Goal: Navigation & Orientation: Find specific page/section

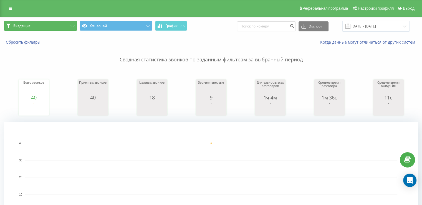
click at [35, 22] on button "Входящие" at bounding box center [40, 26] width 73 height 10
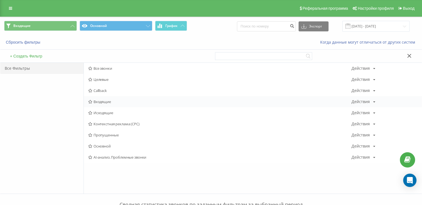
click at [125, 101] on span "Входящие" at bounding box center [219, 102] width 263 height 4
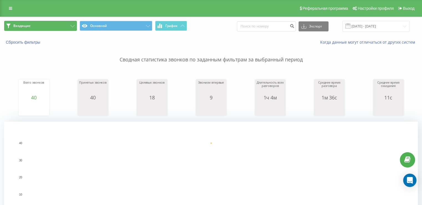
click at [60, 24] on button "Входящие" at bounding box center [40, 26] width 73 height 10
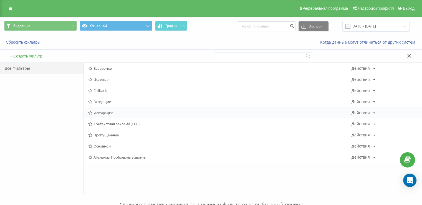
click at [128, 110] on div "Исходящие Действия Редактировать Копировать Удалить По умолчанию Поделиться" at bounding box center [253, 112] width 338 height 11
click at [109, 113] on span "Исходящие" at bounding box center [219, 113] width 263 height 4
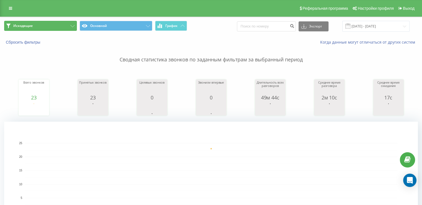
click at [57, 27] on button "Исходящие" at bounding box center [40, 26] width 73 height 10
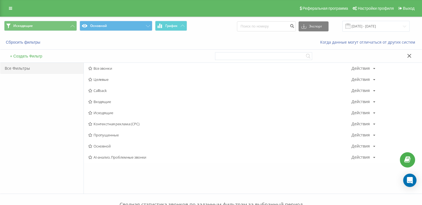
click at [104, 101] on span "Входящие" at bounding box center [219, 102] width 263 height 4
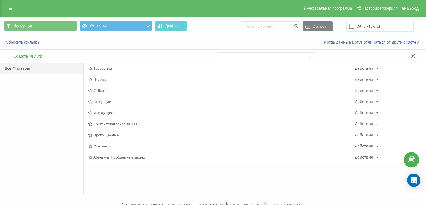
click at [0, 0] on div at bounding box center [0, 0] width 0 height 0
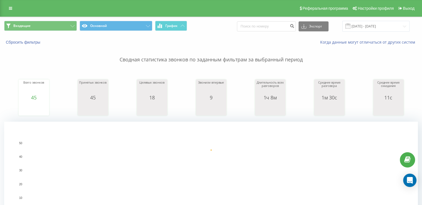
click at [50, 18] on div "Входящие Основной График Экспорт .csv .xls .xlsx [DATE] - [DATE]" at bounding box center [210, 26] width 421 height 19
click at [48, 27] on button "Входящие" at bounding box center [40, 26] width 73 height 10
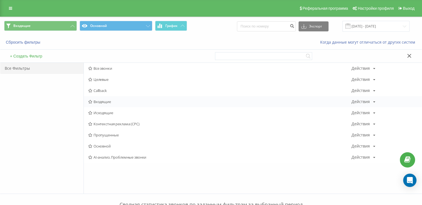
click at [117, 103] on div "Входящие Действия Редактировать Копировать Удалить По умолчанию Поделиться" at bounding box center [253, 101] width 338 height 11
click at [117, 100] on span "Входящие" at bounding box center [219, 102] width 263 height 4
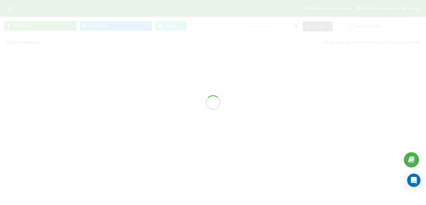
click at [117, 100] on div at bounding box center [213, 102] width 426 height 205
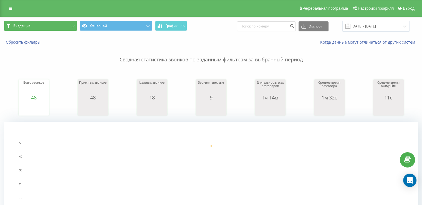
click at [31, 27] on button "Входящие" at bounding box center [40, 26] width 73 height 10
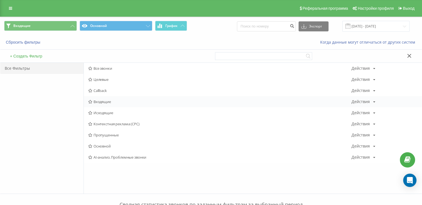
click at [106, 105] on div "Входящие Действия Редактировать Копировать Удалить По умолчанию Поделиться" at bounding box center [253, 101] width 338 height 11
click at [107, 103] on div "Входящие Действия Редактировать Копировать Удалить По умолчанию Поделиться" at bounding box center [253, 101] width 338 height 11
click at [109, 100] on span "Входящие" at bounding box center [219, 102] width 263 height 4
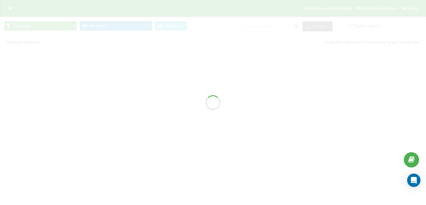
click at [109, 100] on div at bounding box center [213, 102] width 426 height 205
click at [109, 101] on div at bounding box center [213, 102] width 426 height 205
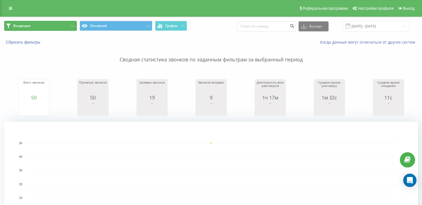
click at [33, 26] on button "Входящие" at bounding box center [40, 26] width 73 height 10
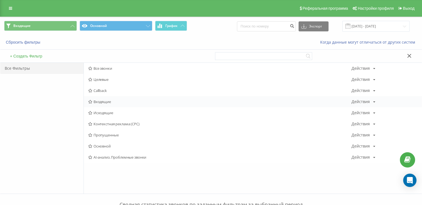
click at [106, 103] on span "Входящие" at bounding box center [219, 102] width 263 height 4
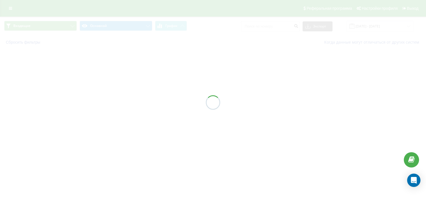
click at [106, 103] on div at bounding box center [213, 102] width 426 height 205
click at [112, 99] on div at bounding box center [213, 102] width 426 height 205
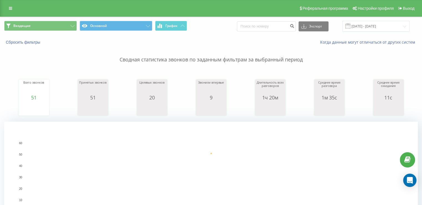
click at [28, 20] on div "Входящие Основной График Экспорт .csv .xls .xlsx [DATE] - [DATE]" at bounding box center [210, 26] width 421 height 19
click at [33, 25] on button "Входящие" at bounding box center [40, 26] width 73 height 10
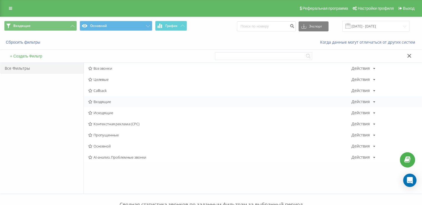
click at [99, 104] on div "Входящие Действия Редактировать Копировать Удалить По умолчанию Поделиться" at bounding box center [253, 101] width 338 height 11
click at [104, 98] on div "Входящие Действия Редактировать Копировать Удалить По умолчанию Поделиться" at bounding box center [253, 101] width 338 height 11
click at [105, 99] on div "Входящие Действия Редактировать Копировать Удалить По умолчанию Поделиться" at bounding box center [253, 101] width 338 height 11
click at [105, 100] on span "Входящие" at bounding box center [219, 102] width 263 height 4
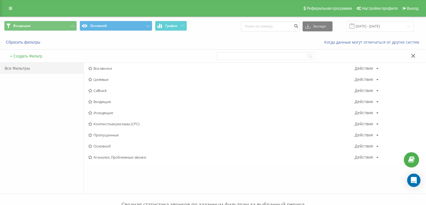
click at [0, 0] on div at bounding box center [0, 0] width 0 height 0
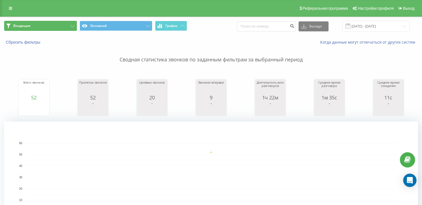
click at [65, 30] on button "Входящие" at bounding box center [40, 26] width 73 height 10
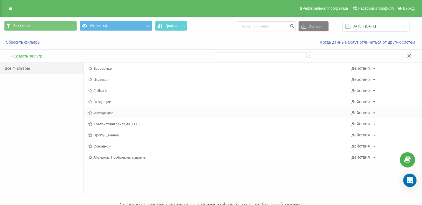
click at [105, 117] on div "Исходящие Действия Редактировать Копировать Удалить По умолчанию Поделиться" at bounding box center [253, 112] width 338 height 11
click at [105, 112] on span "Исходящие" at bounding box center [219, 113] width 263 height 4
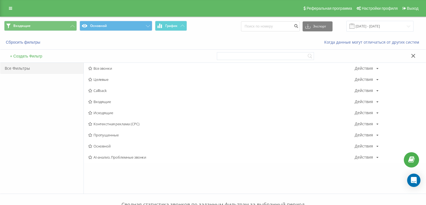
click at [0, 0] on div at bounding box center [0, 0] width 0 height 0
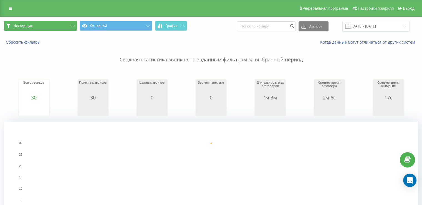
click at [38, 22] on button "Исходящие" at bounding box center [40, 26] width 73 height 10
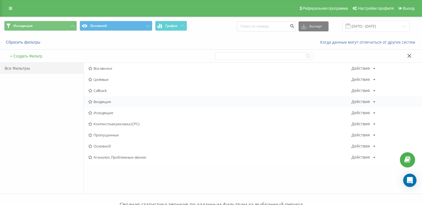
click at [113, 102] on span "Входящие" at bounding box center [219, 102] width 263 height 4
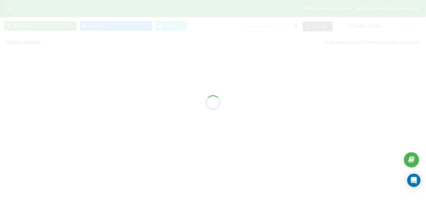
click at [113, 102] on div at bounding box center [213, 102] width 426 height 205
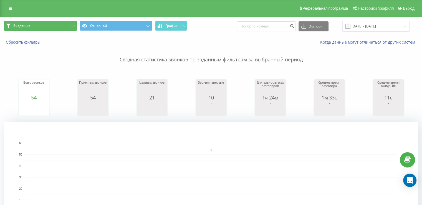
click at [61, 27] on button "Входящие" at bounding box center [40, 26] width 73 height 10
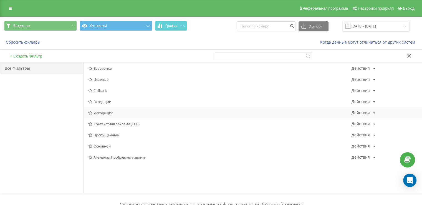
click at [121, 110] on div "Исходящие Действия Редактировать Копировать Удалить По умолчанию Поделиться" at bounding box center [253, 112] width 338 height 11
click at [121, 112] on span "Исходящие" at bounding box center [219, 113] width 263 height 4
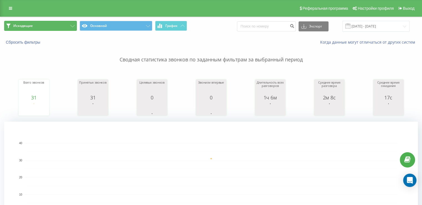
click at [31, 29] on button "Исходящие" at bounding box center [40, 26] width 73 height 10
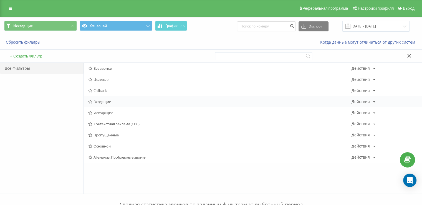
click at [105, 100] on span "Входящие" at bounding box center [219, 102] width 263 height 4
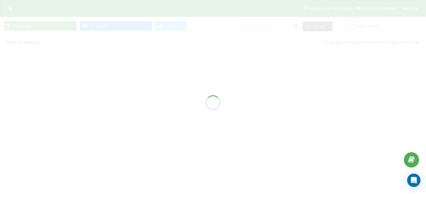
click at [105, 100] on div at bounding box center [213, 102] width 426 height 205
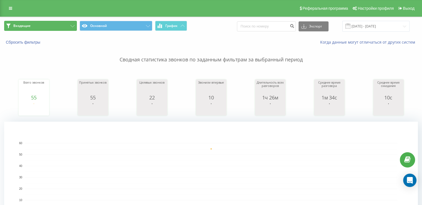
click at [45, 28] on button "Входящие" at bounding box center [40, 26] width 73 height 10
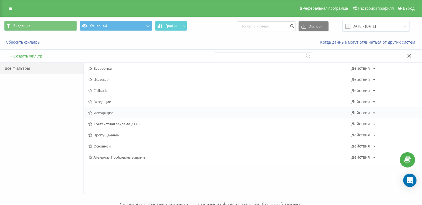
click at [112, 117] on div "Исходящие Действия Редактировать Копировать Удалить По умолчанию Поделиться" at bounding box center [253, 112] width 338 height 11
click at [113, 116] on div "Исходящие Действия Редактировать Копировать Удалить По умолчанию Поделиться" at bounding box center [253, 112] width 338 height 11
click at [109, 112] on span "Исходящие" at bounding box center [219, 113] width 263 height 4
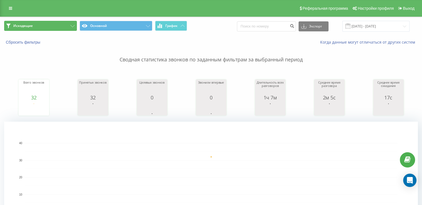
click at [32, 28] on button "Исходящие" at bounding box center [40, 26] width 73 height 10
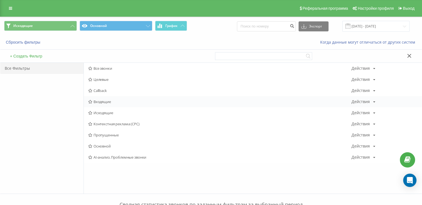
click at [113, 101] on span "Входящие" at bounding box center [219, 102] width 263 height 4
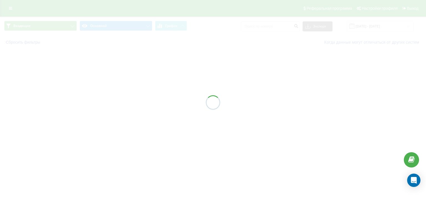
click at [113, 101] on div at bounding box center [213, 102] width 426 height 205
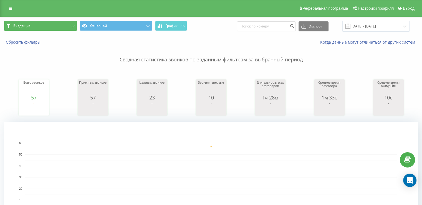
click at [33, 27] on button "Входящие" at bounding box center [40, 26] width 73 height 10
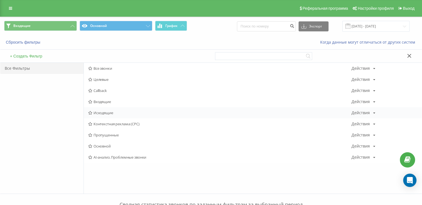
click at [102, 111] on span "Исходящие" at bounding box center [219, 113] width 263 height 4
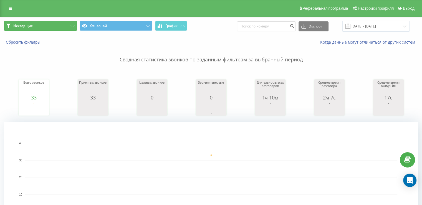
click at [55, 25] on button "Исходящие" at bounding box center [40, 26] width 73 height 10
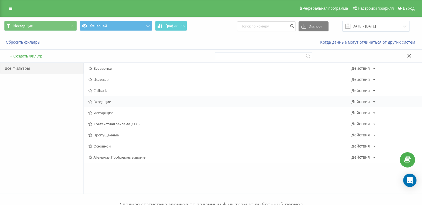
click at [113, 97] on div "Входящие Действия Редактировать Копировать Удалить По умолчанию Поделиться" at bounding box center [253, 101] width 338 height 11
click at [113, 99] on div "Входящие Действия Редактировать Копировать Удалить По умолчанию Поделиться" at bounding box center [253, 101] width 338 height 11
click at [113, 100] on span "Входящие" at bounding box center [219, 102] width 263 height 4
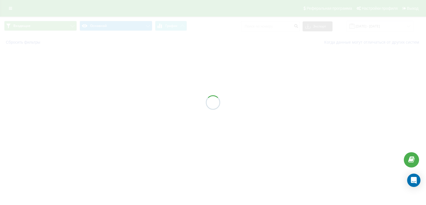
click at [113, 100] on div at bounding box center [213, 102] width 426 height 205
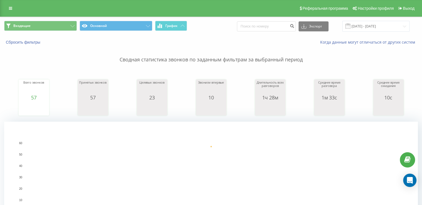
click at [44, 25] on button "Входящие" at bounding box center [40, 26] width 73 height 10
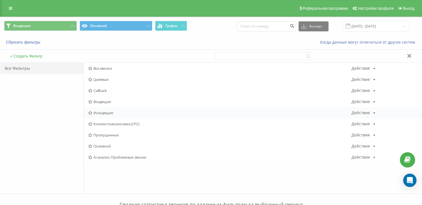
click at [103, 112] on span "Исходящие" at bounding box center [219, 113] width 263 height 4
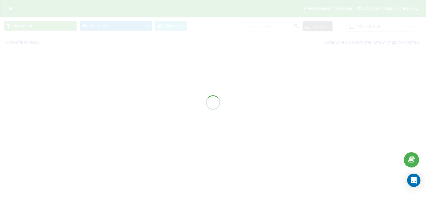
click at [103, 112] on div at bounding box center [213, 102] width 426 height 205
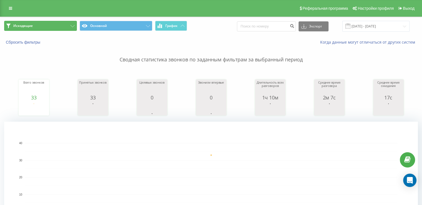
click at [53, 26] on button "Исходящие" at bounding box center [40, 26] width 73 height 10
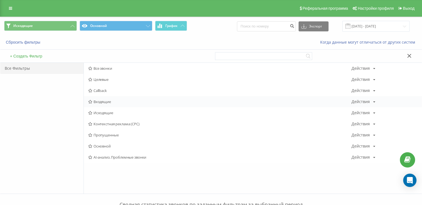
click at [99, 100] on span "Входящие" at bounding box center [219, 102] width 263 height 4
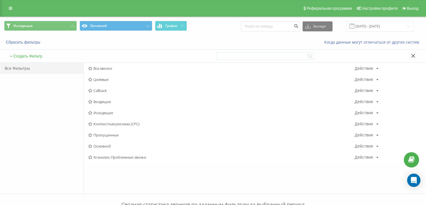
click at [0, 0] on div at bounding box center [0, 0] width 0 height 0
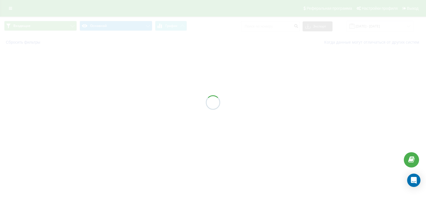
click at [101, 100] on div at bounding box center [213, 102] width 426 height 205
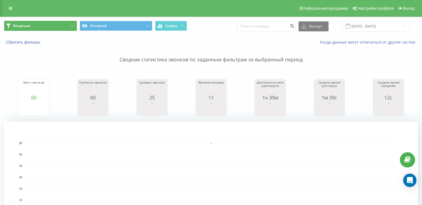
click at [22, 25] on span "Входящие" at bounding box center [21, 26] width 17 height 4
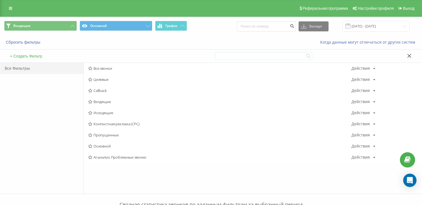
click at [116, 111] on span "Исходящие" at bounding box center [219, 113] width 263 height 4
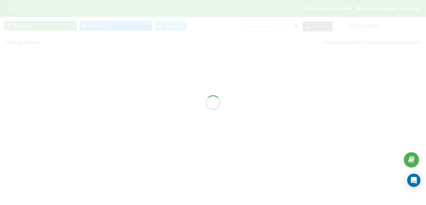
click at [116, 112] on div at bounding box center [213, 102] width 426 height 205
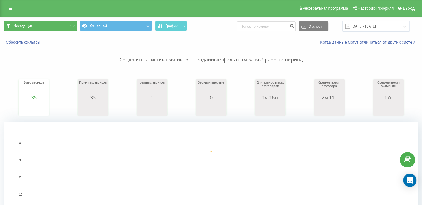
click at [45, 28] on button "Исходящие" at bounding box center [40, 26] width 73 height 10
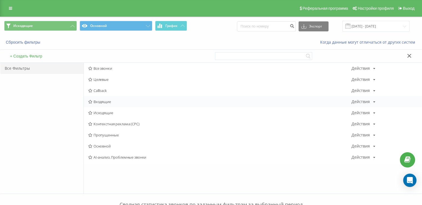
click at [100, 101] on span "Входящие" at bounding box center [219, 102] width 263 height 4
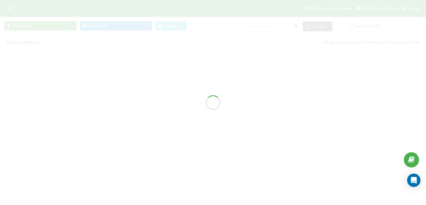
click at [100, 101] on div at bounding box center [213, 102] width 426 height 205
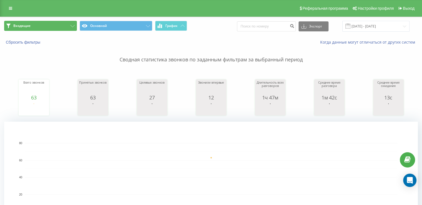
click at [39, 27] on button "Входящие" at bounding box center [40, 26] width 73 height 10
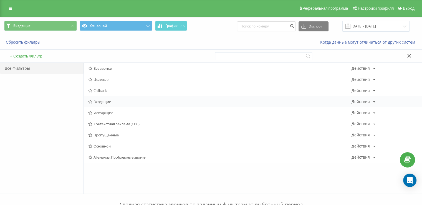
click at [113, 99] on div "Входящие Действия Редактировать Копировать Удалить По умолчанию Поделиться" at bounding box center [253, 101] width 338 height 11
click at [110, 102] on span "Входящие" at bounding box center [219, 102] width 263 height 4
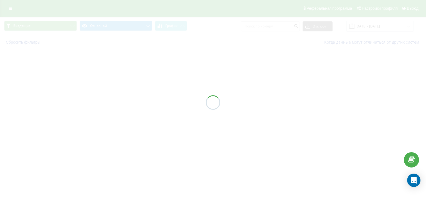
click at [110, 102] on div at bounding box center [213, 102] width 426 height 205
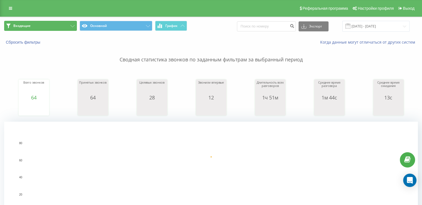
drag, startPoint x: 47, startPoint y: 26, endPoint x: 52, endPoint y: 37, distance: 12.3
click at [47, 26] on button "Входящие" at bounding box center [40, 26] width 73 height 10
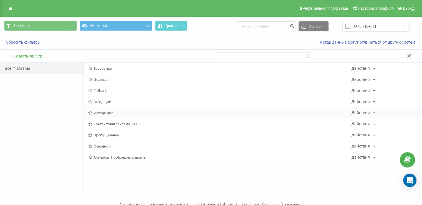
click at [118, 112] on span "Исходящие" at bounding box center [219, 113] width 263 height 4
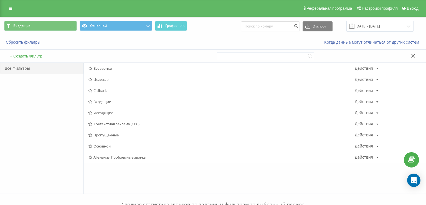
click at [0, 0] on div at bounding box center [0, 0] width 0 height 0
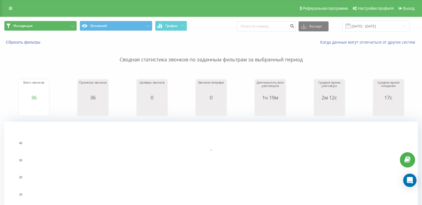
drag, startPoint x: 51, startPoint y: 17, endPoint x: 50, endPoint y: 22, distance: 5.4
click at [50, 20] on div "Исходящие Основной График Экспорт .csv .xls .xlsx [DATE] - [DATE]" at bounding box center [210, 26] width 421 height 19
click at [50, 23] on button "Исходящие" at bounding box center [40, 26] width 73 height 10
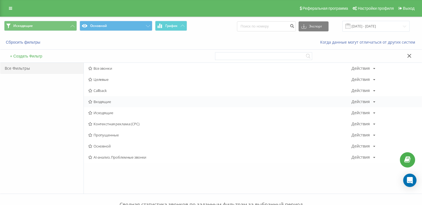
click at [114, 104] on div "Входящие Действия Редактировать Копировать Удалить По умолчанию Поделиться" at bounding box center [253, 101] width 338 height 11
click at [114, 103] on div "Входящие Действия Редактировать Копировать Удалить По умолчанию Поделиться" at bounding box center [253, 101] width 338 height 11
click at [114, 100] on span "Входящие" at bounding box center [219, 102] width 263 height 4
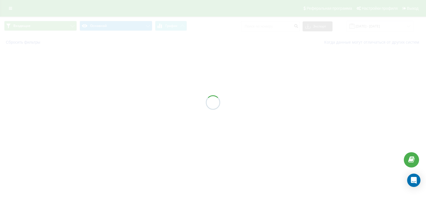
click at [114, 100] on div at bounding box center [213, 102] width 426 height 205
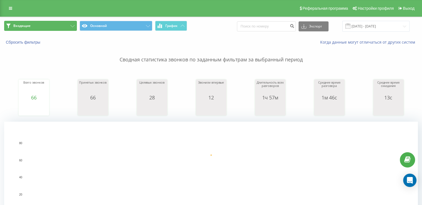
drag, startPoint x: 35, startPoint y: 25, endPoint x: 42, endPoint y: 37, distance: 14.0
click at [35, 25] on button "Входящие" at bounding box center [40, 26] width 73 height 10
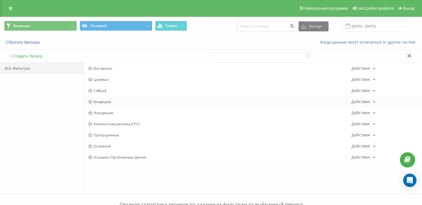
click at [104, 100] on span "Входящие" at bounding box center [219, 102] width 263 height 4
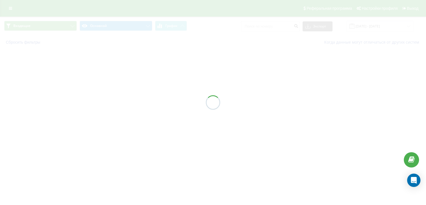
click at [104, 100] on div at bounding box center [213, 102] width 426 height 205
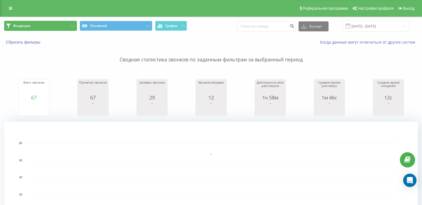
click at [56, 26] on button "Входящие" at bounding box center [40, 26] width 73 height 10
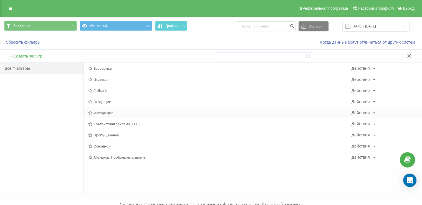
click at [108, 114] on span "Исходящие" at bounding box center [219, 113] width 263 height 4
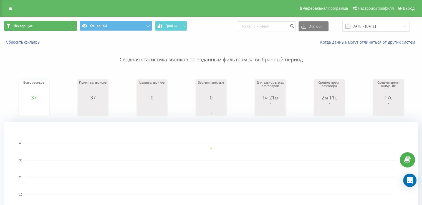
click at [29, 27] on span "Исходящие" at bounding box center [22, 26] width 19 height 4
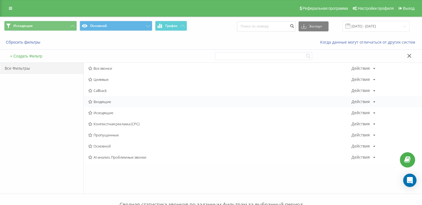
click at [104, 102] on span "Входящие" at bounding box center [219, 102] width 263 height 4
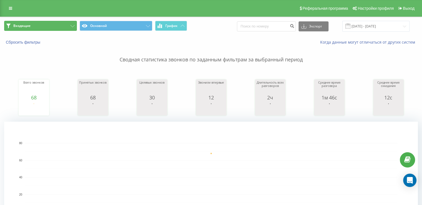
click at [27, 27] on span "Входящие" at bounding box center [21, 26] width 17 height 4
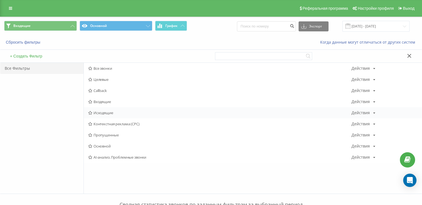
click at [127, 113] on span "Исходящие" at bounding box center [219, 113] width 263 height 4
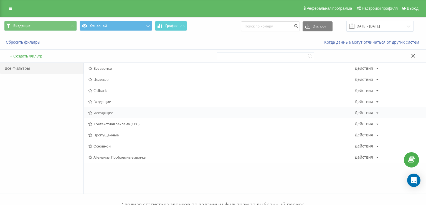
click at [0, 0] on div at bounding box center [0, 0] width 0 height 0
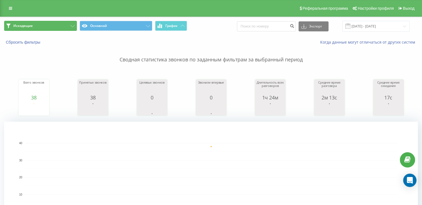
click at [42, 26] on button "Исходящие" at bounding box center [40, 26] width 73 height 10
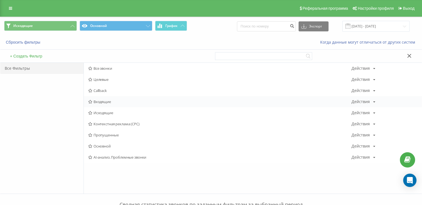
drag, startPoint x: 97, startPoint y: 93, endPoint x: 100, endPoint y: 101, distance: 9.2
click at [97, 94] on div "Callback Действия Редактировать Копировать Удалить По умолчанию Поделиться" at bounding box center [253, 90] width 338 height 11
click at [100, 102] on span "Входящие" at bounding box center [219, 102] width 263 height 4
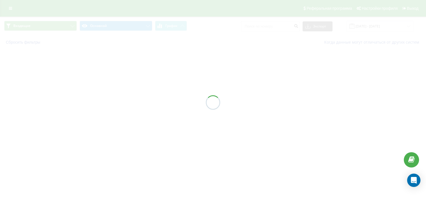
click at [100, 102] on div at bounding box center [213, 102] width 426 height 205
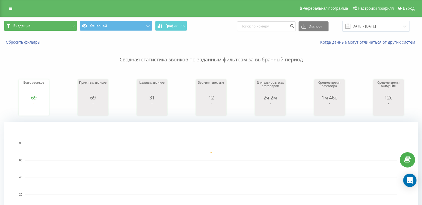
click at [51, 25] on button "Входящие" at bounding box center [40, 26] width 73 height 10
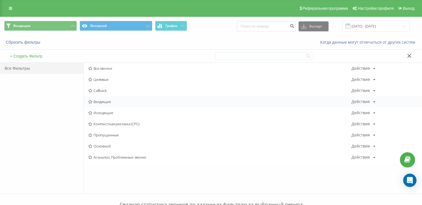
click at [97, 103] on span "Входящие" at bounding box center [219, 102] width 263 height 4
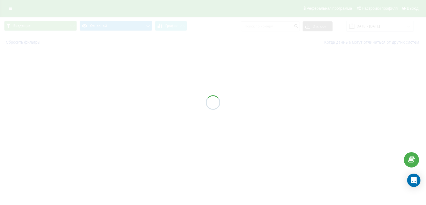
click at [98, 103] on div at bounding box center [213, 102] width 426 height 205
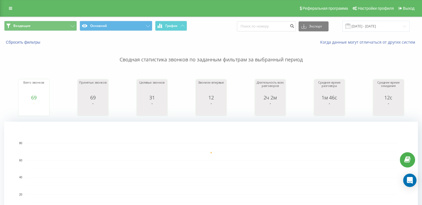
click at [62, 20] on div "Входящие Основной График Экспорт .csv .xls .xlsx [DATE] - [DATE]" at bounding box center [210, 26] width 421 height 19
click at [64, 28] on button "Входящие" at bounding box center [40, 26] width 73 height 10
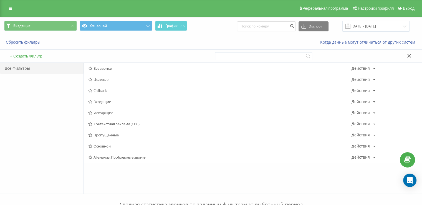
click at [108, 113] on span "Исходящие" at bounding box center [219, 113] width 263 height 4
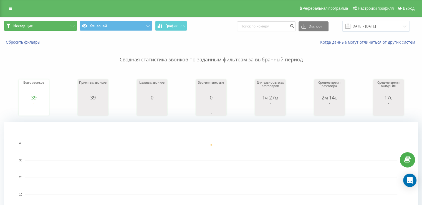
click at [46, 24] on button "Исходящие" at bounding box center [40, 26] width 73 height 10
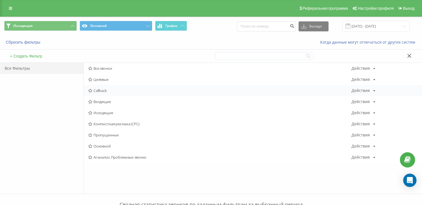
click at [101, 95] on div "Callback Действия Редактировать Копировать Удалить По умолчанию Поделиться" at bounding box center [253, 90] width 338 height 11
click at [104, 98] on div "Входящие Действия Редактировать Копировать Удалить По умолчанию Поделиться" at bounding box center [253, 101] width 338 height 11
click at [104, 100] on span "Входящие" at bounding box center [219, 102] width 263 height 4
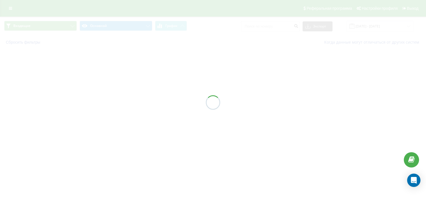
click at [104, 101] on div at bounding box center [213, 102] width 426 height 205
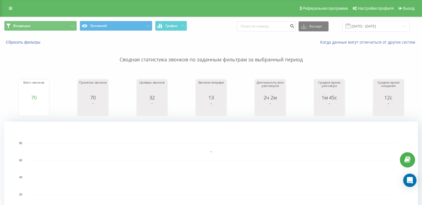
click at [45, 18] on div "Входящие Основной График Экспорт .csv .xls .xlsx [DATE] - [DATE]" at bounding box center [210, 26] width 421 height 19
click at [46, 30] on button "Входящие" at bounding box center [40, 26] width 73 height 10
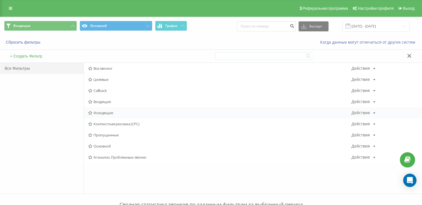
click at [115, 114] on span "Исходящие" at bounding box center [219, 113] width 263 height 4
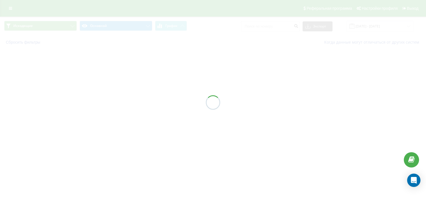
click at [115, 114] on div at bounding box center [213, 102] width 426 height 205
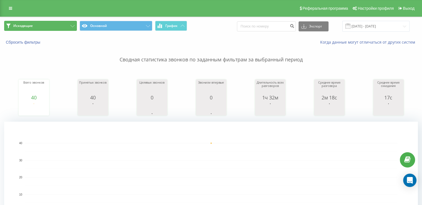
click at [50, 26] on button "Исходящие" at bounding box center [40, 26] width 73 height 10
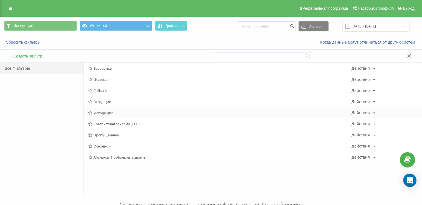
click at [115, 111] on span "Исходящие" at bounding box center [219, 113] width 263 height 4
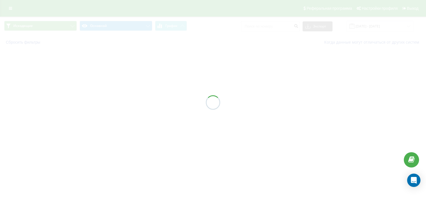
click at [115, 111] on div at bounding box center [213, 102] width 426 height 205
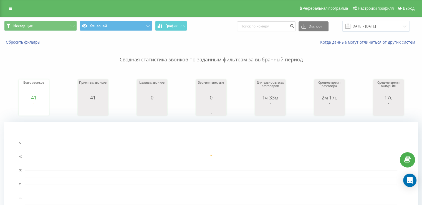
click at [38, 31] on span "Исходящие Основной График" at bounding box center [105, 26] width 203 height 11
click at [68, 27] on button "Исходящие" at bounding box center [40, 26] width 73 height 10
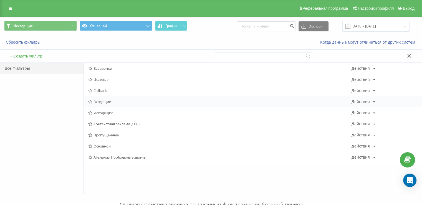
click at [112, 103] on div "Входящие Действия Редактировать Копировать Удалить По умолчанию Поделиться" at bounding box center [253, 101] width 338 height 11
drag, startPoint x: 112, startPoint y: 103, endPoint x: 115, endPoint y: 98, distance: 5.8
click at [112, 102] on div "Входящие Действия Редактировать Копировать Удалить По умолчанию Поделиться" at bounding box center [253, 101] width 338 height 11
click at [115, 98] on div "Входящие Действия Редактировать Копировать Удалить По умолчанию Поделиться" at bounding box center [253, 101] width 338 height 11
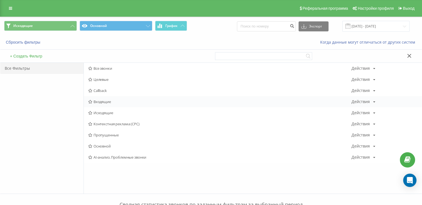
click at [115, 98] on div "Входящие Действия Редактировать Копировать Удалить По умолчанию Поделиться" at bounding box center [253, 101] width 338 height 11
click at [115, 100] on span "Входящие" at bounding box center [219, 102] width 263 height 4
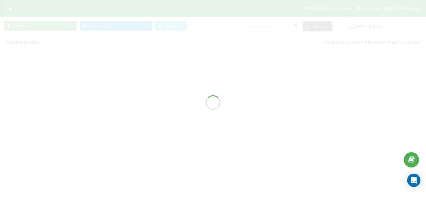
click at [115, 101] on div at bounding box center [213, 102] width 426 height 205
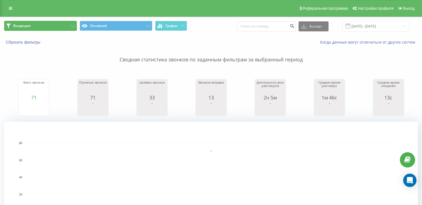
click at [44, 27] on button "Входящие" at bounding box center [40, 26] width 73 height 10
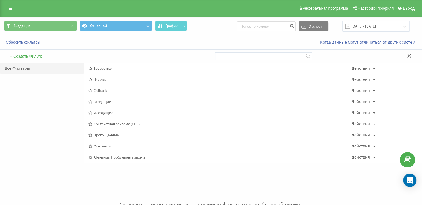
click at [105, 113] on span "Исходящие" at bounding box center [219, 113] width 263 height 4
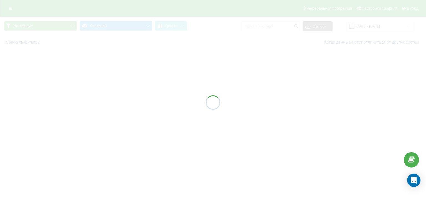
click at [105, 113] on div at bounding box center [213, 102] width 426 height 205
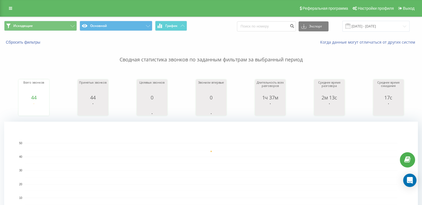
click at [55, 19] on div "Исходящие Основной График Экспорт .csv .xls .xlsx [DATE] - [DATE]" at bounding box center [210, 26] width 421 height 19
click at [57, 26] on button "Исходящие" at bounding box center [40, 26] width 73 height 10
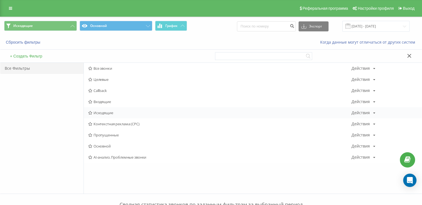
click at [116, 111] on span "Исходящие" at bounding box center [219, 113] width 263 height 4
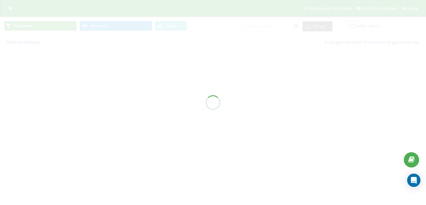
click at [116, 111] on div at bounding box center [213, 102] width 426 height 205
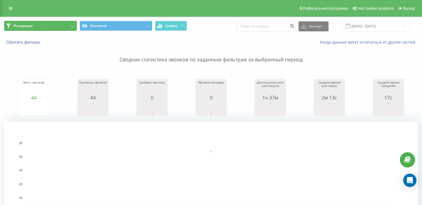
click at [54, 22] on button "Исходящие" at bounding box center [40, 26] width 73 height 10
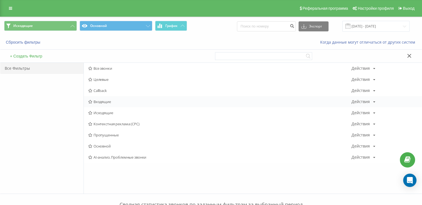
click at [106, 101] on span "Входящие" at bounding box center [219, 102] width 263 height 4
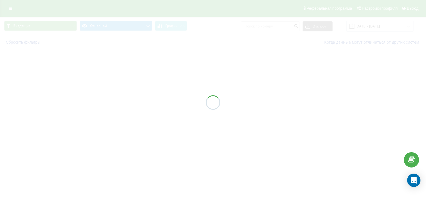
click at [106, 99] on div at bounding box center [213, 102] width 426 height 205
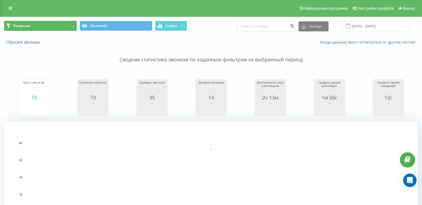
click at [32, 26] on button "Входящие" at bounding box center [40, 26] width 73 height 10
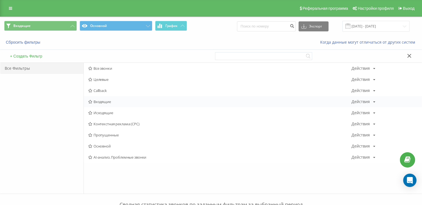
click at [110, 100] on span "Входящие" at bounding box center [219, 102] width 263 height 4
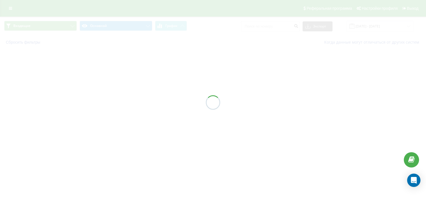
click at [110, 99] on div at bounding box center [213, 102] width 426 height 205
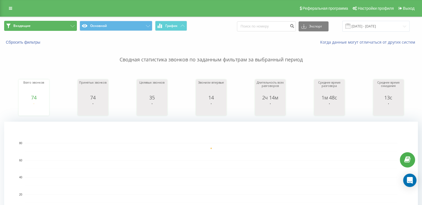
click at [28, 27] on span "Входящие" at bounding box center [21, 26] width 17 height 4
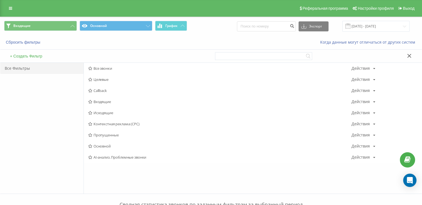
click at [106, 111] on span "Исходящие" at bounding box center [219, 113] width 263 height 4
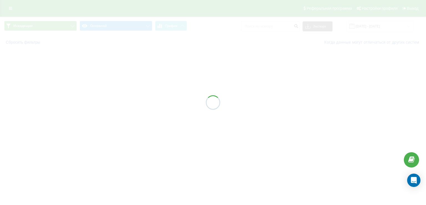
click at [106, 111] on div at bounding box center [213, 102] width 426 height 205
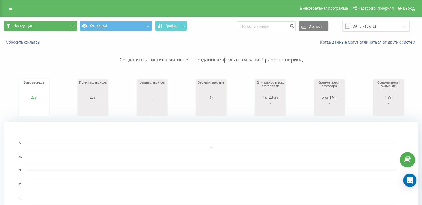
click at [39, 22] on button "Исходящие" at bounding box center [40, 26] width 73 height 10
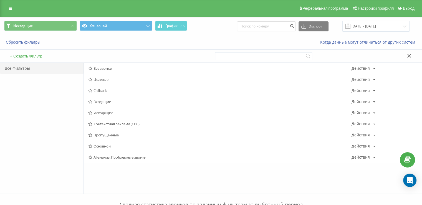
click at [106, 101] on span "Входящие" at bounding box center [219, 102] width 263 height 4
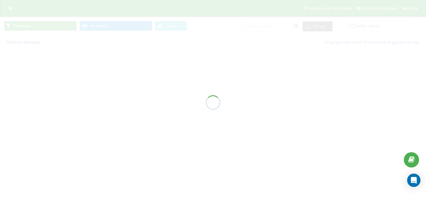
click at [107, 101] on div at bounding box center [213, 102] width 426 height 205
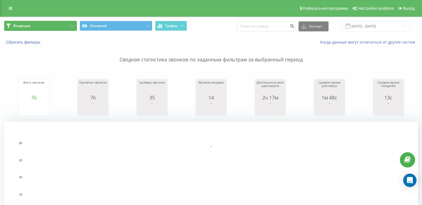
click at [35, 23] on button "Входящие" at bounding box center [40, 26] width 73 height 10
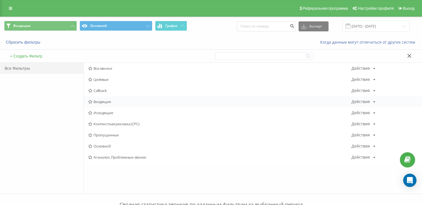
click at [112, 100] on span "Входящие" at bounding box center [219, 102] width 263 height 4
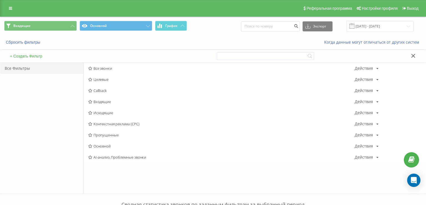
click at [0, 0] on div at bounding box center [0, 0] width 0 height 0
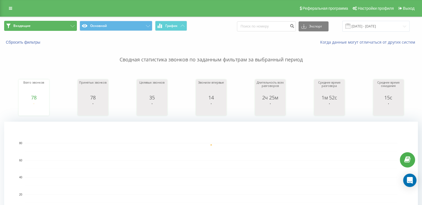
click at [45, 26] on button "Входящие" at bounding box center [40, 26] width 73 height 10
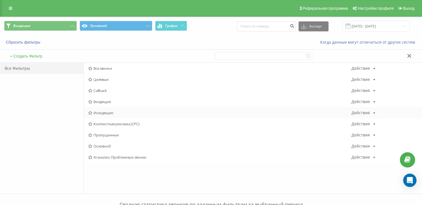
click at [109, 116] on div "Исходящие Действия Редактировать Копировать Удалить По умолчанию Поделиться" at bounding box center [253, 112] width 338 height 11
click at [106, 112] on span "Исходящие" at bounding box center [219, 113] width 263 height 4
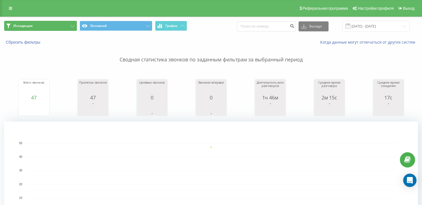
drag, startPoint x: 32, startPoint y: 24, endPoint x: 68, endPoint y: 46, distance: 41.6
click at [33, 24] on button "Исходящие" at bounding box center [40, 26] width 73 height 10
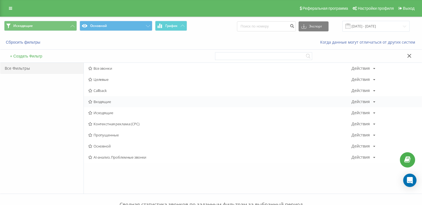
click at [126, 100] on span "Входящие" at bounding box center [219, 102] width 263 height 4
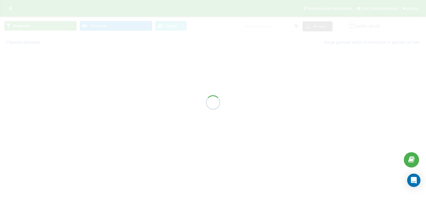
click at [126, 100] on div at bounding box center [213, 102] width 426 height 205
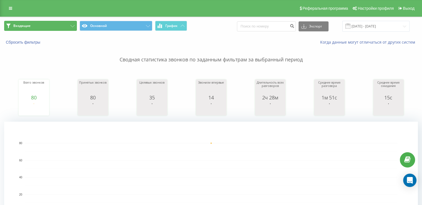
click at [51, 22] on button "Входящие" at bounding box center [40, 26] width 73 height 10
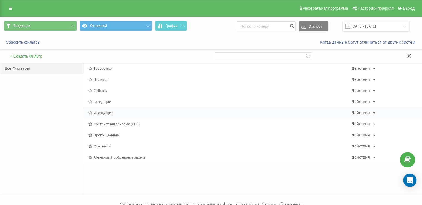
click at [111, 115] on div "Исходящие Действия Редактировать Копировать Удалить По умолчанию Поделиться" at bounding box center [253, 112] width 338 height 11
click at [111, 113] on span "Исходящие" at bounding box center [219, 113] width 263 height 4
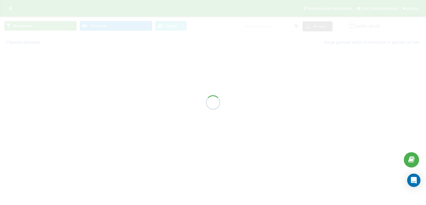
click at [111, 111] on div at bounding box center [213, 102] width 426 height 205
click at [111, 110] on div at bounding box center [213, 102] width 426 height 205
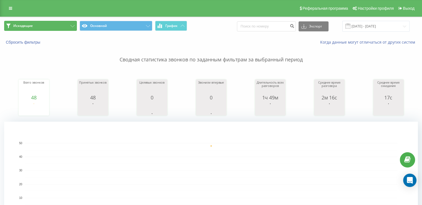
click at [41, 22] on button "Исходящие" at bounding box center [40, 26] width 73 height 10
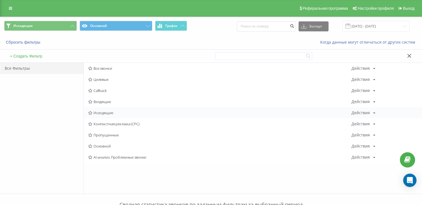
click at [110, 111] on span "Исходящие" at bounding box center [219, 113] width 263 height 4
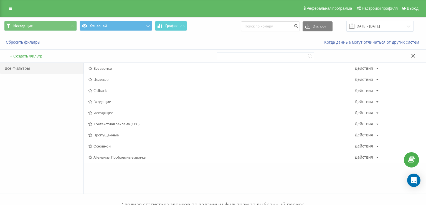
click at [0, 0] on div at bounding box center [0, 0] width 0 height 0
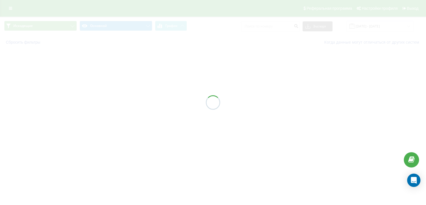
click at [109, 110] on div at bounding box center [213, 102] width 426 height 205
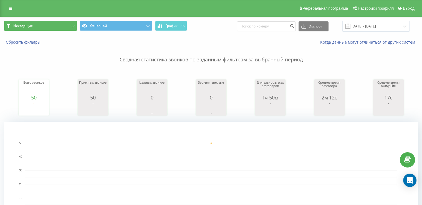
click at [37, 25] on button "Исходящие" at bounding box center [40, 26] width 73 height 10
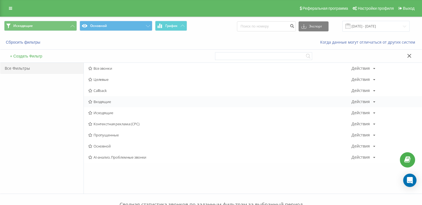
click at [100, 102] on span "Входящие" at bounding box center [219, 102] width 263 height 4
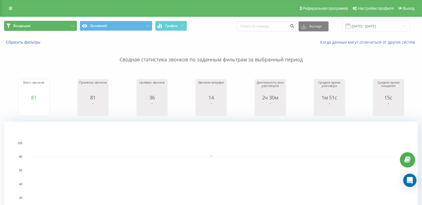
click at [64, 29] on button "Входящие" at bounding box center [40, 26] width 73 height 10
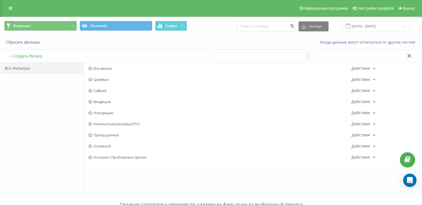
click at [113, 111] on span "Исходящие" at bounding box center [219, 113] width 263 height 4
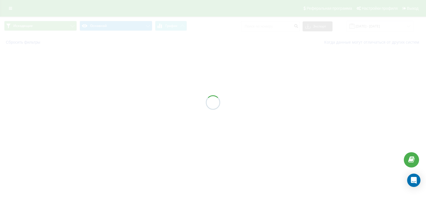
click at [113, 111] on div at bounding box center [213, 102] width 426 height 205
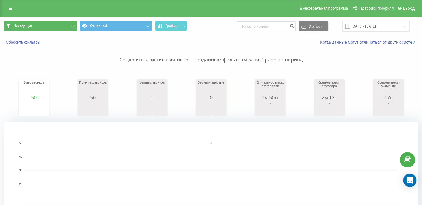
click at [52, 26] on button "Исходящие" at bounding box center [40, 26] width 73 height 10
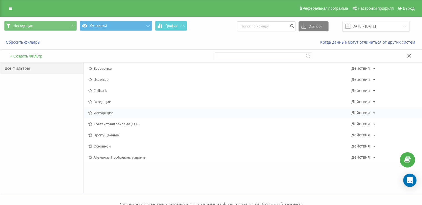
click at [117, 111] on span "Исходящие" at bounding box center [219, 113] width 263 height 4
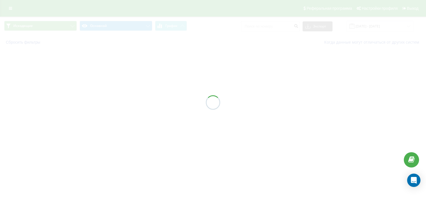
click at [117, 111] on div at bounding box center [213, 102] width 426 height 205
drag, startPoint x: 117, startPoint y: 111, endPoint x: 51, endPoint y: 24, distance: 109.3
click at [116, 111] on div at bounding box center [213, 102] width 426 height 205
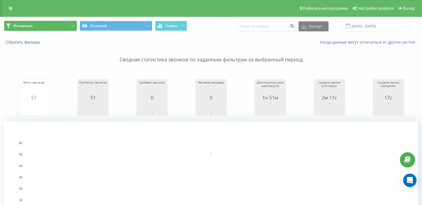
click at [54, 26] on button "Исходящие" at bounding box center [40, 26] width 73 height 10
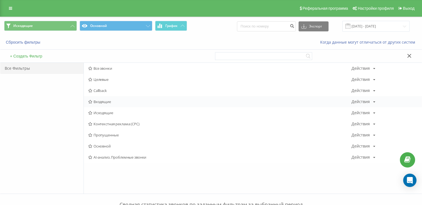
click at [108, 101] on span "Входящие" at bounding box center [219, 102] width 263 height 4
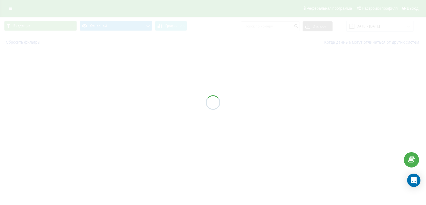
click at [108, 101] on div at bounding box center [213, 102] width 426 height 205
